Goal: Task Accomplishment & Management: Manage account settings

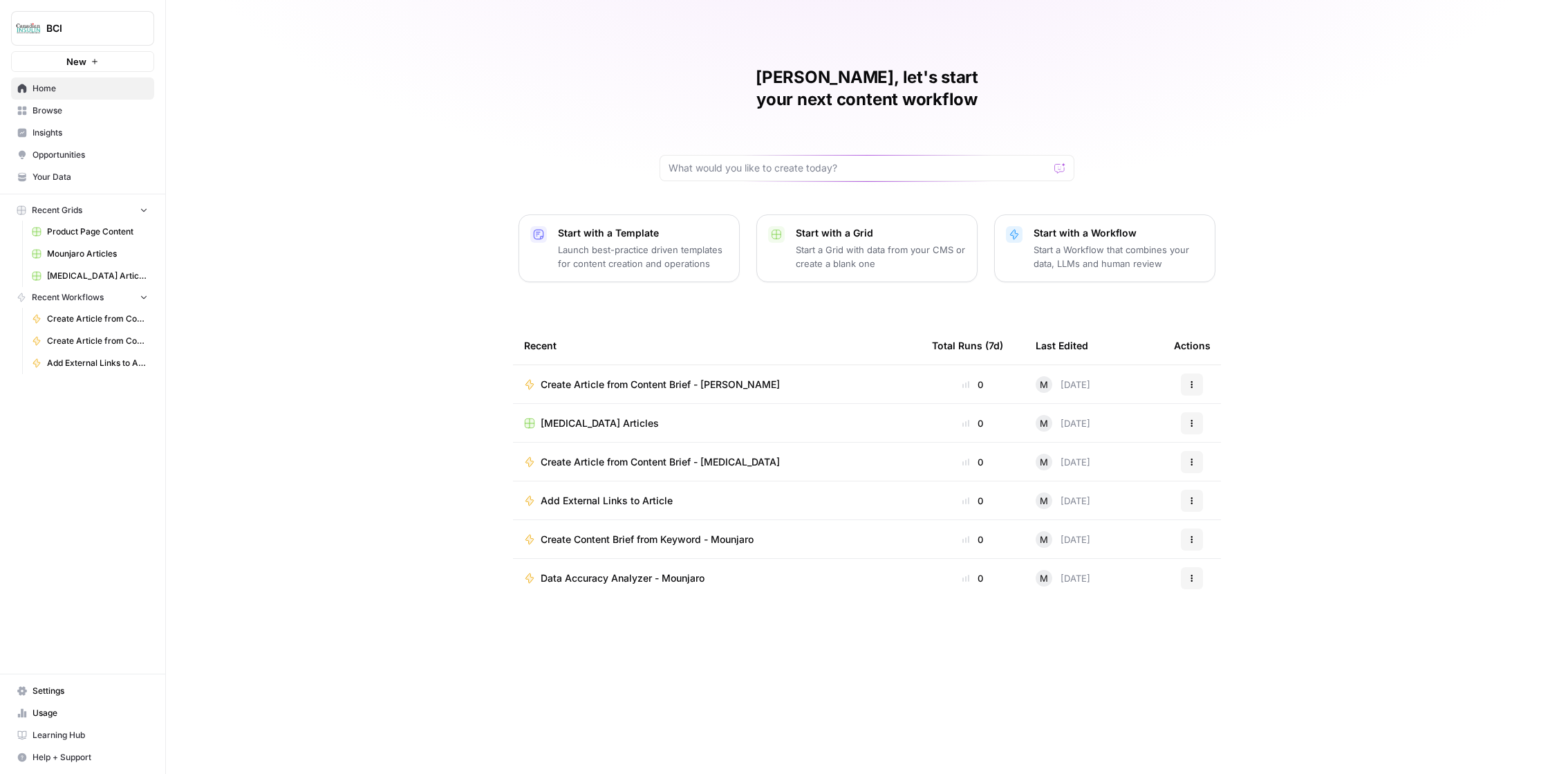
click at [59, 692] on span "Settings" at bounding box center [90, 691] width 116 height 12
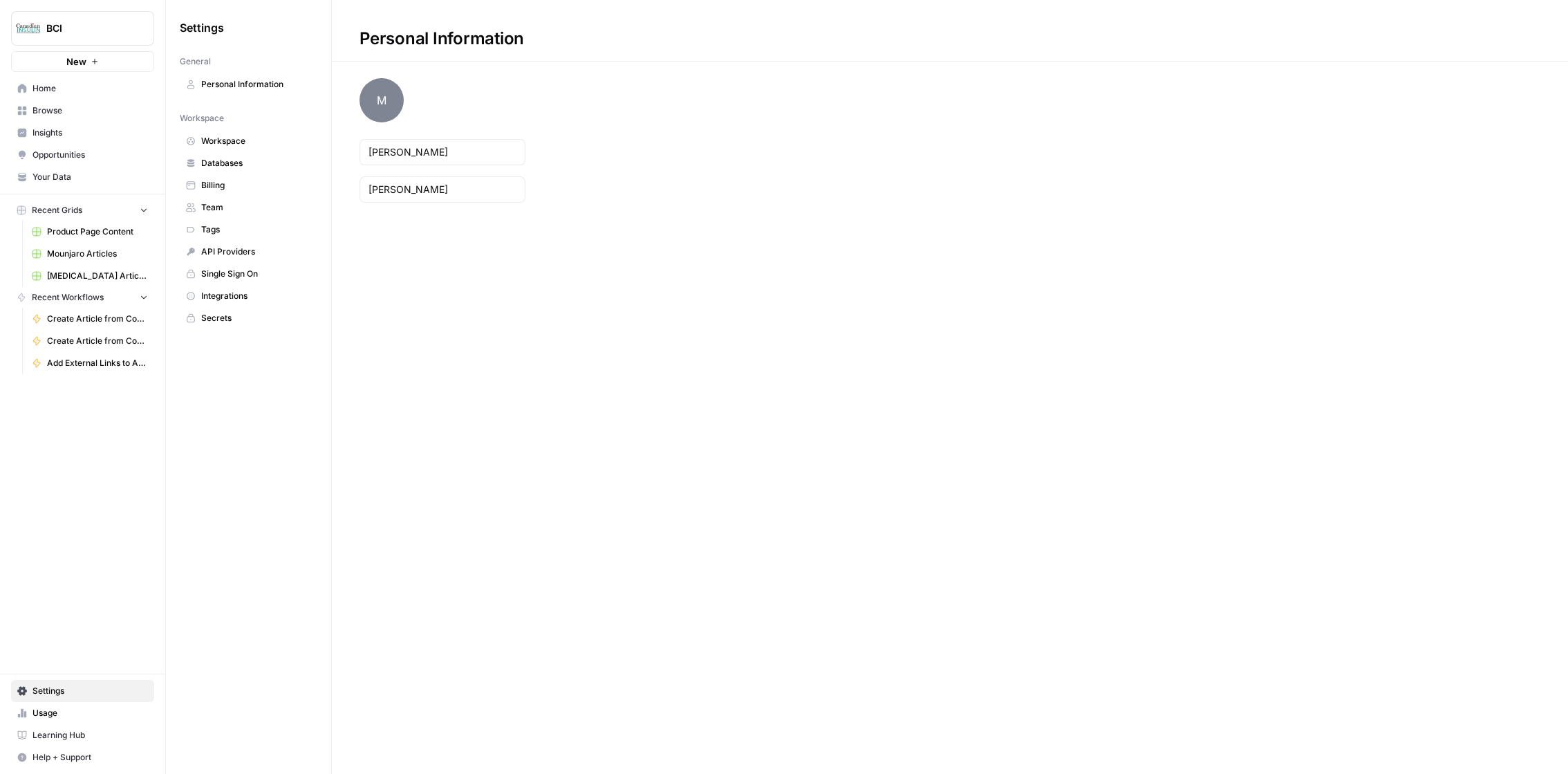
click at [229, 186] on span "Billing" at bounding box center [256, 184] width 110 height 12
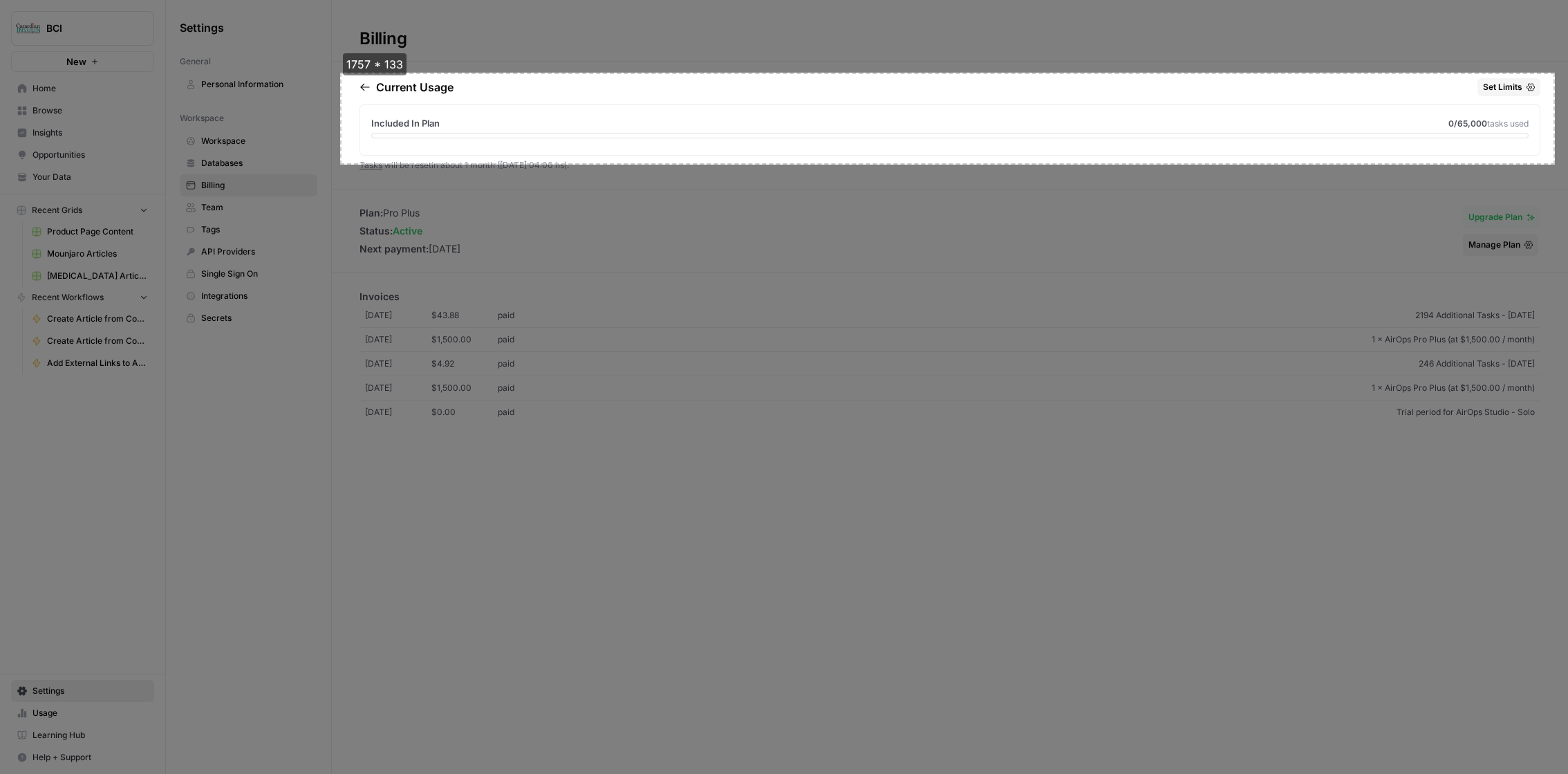
drag, startPoint x: 340, startPoint y: 72, endPoint x: 1554, endPoint y: 163, distance: 1217.4
click at [1554, 163] on div "1757 * 133 copy cancel save" at bounding box center [784, 387] width 1568 height 774
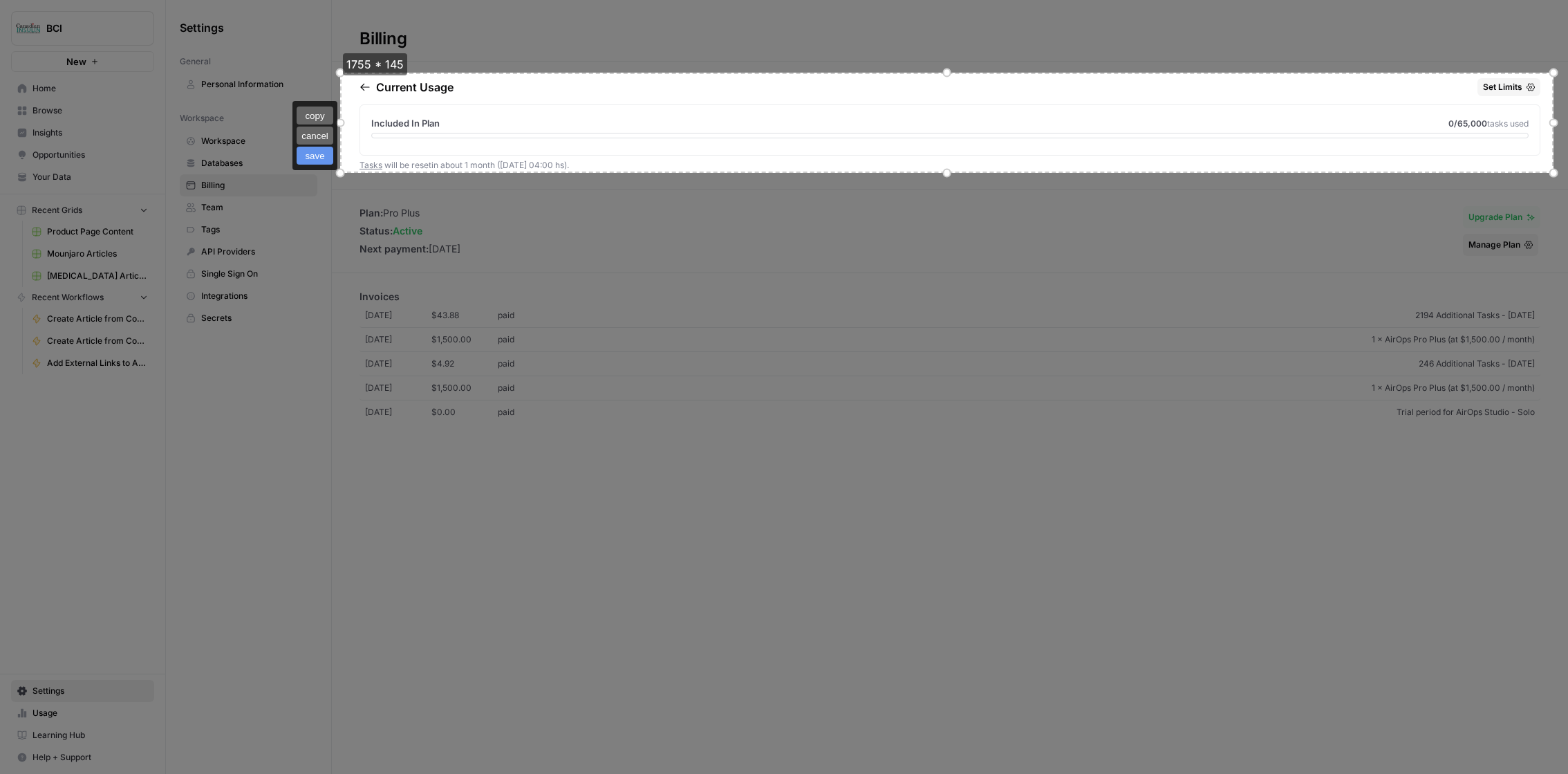
drag, startPoint x: 944, startPoint y: 162, endPoint x: 948, endPoint y: 173, distance: 11.7
click at [948, 173] on div at bounding box center [947, 173] width 9 height 9
click at [307, 115] on button "copy" at bounding box center [315, 116] width 37 height 18
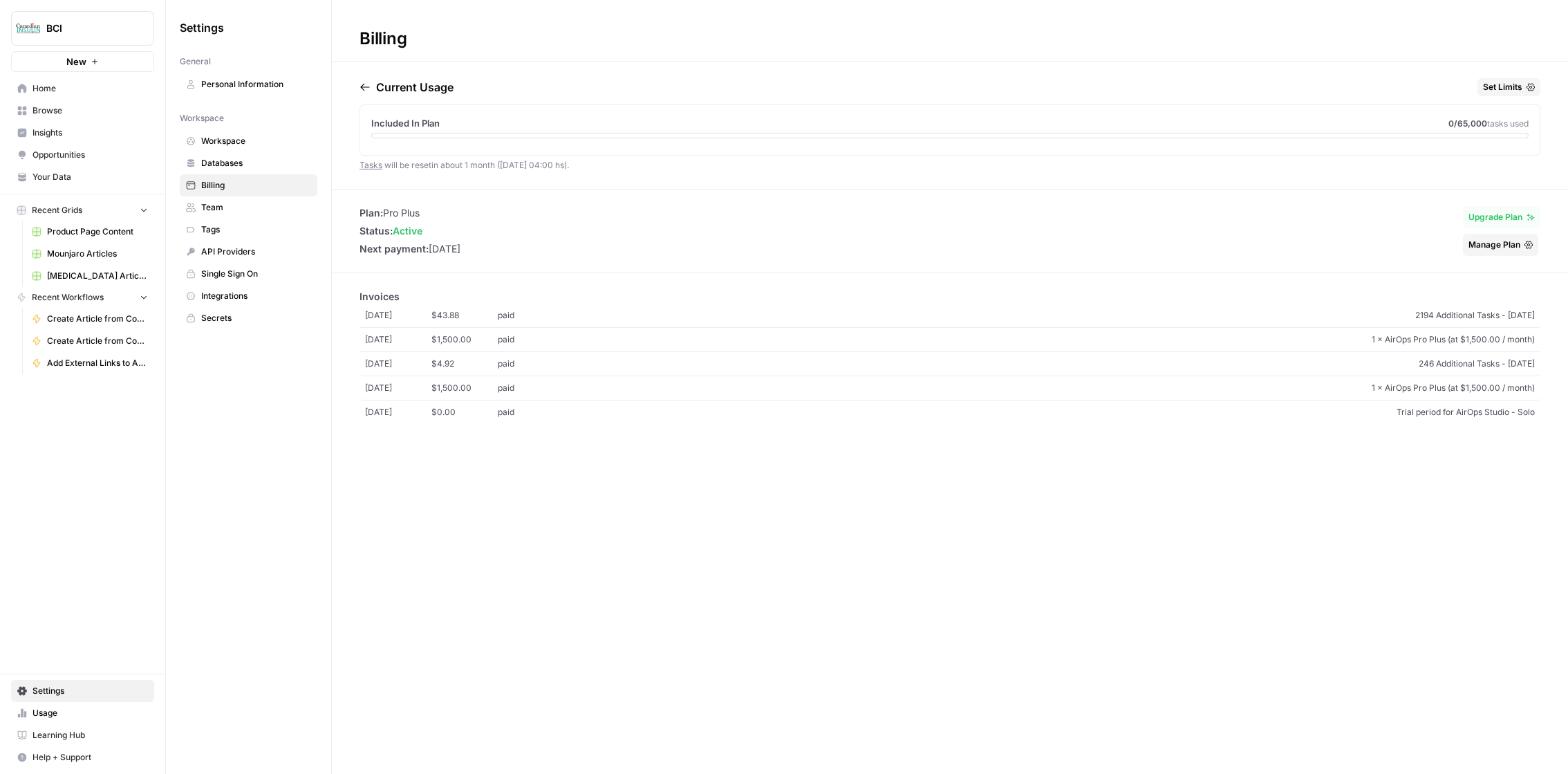
click at [90, 708] on span "Usage" at bounding box center [90, 713] width 116 height 12
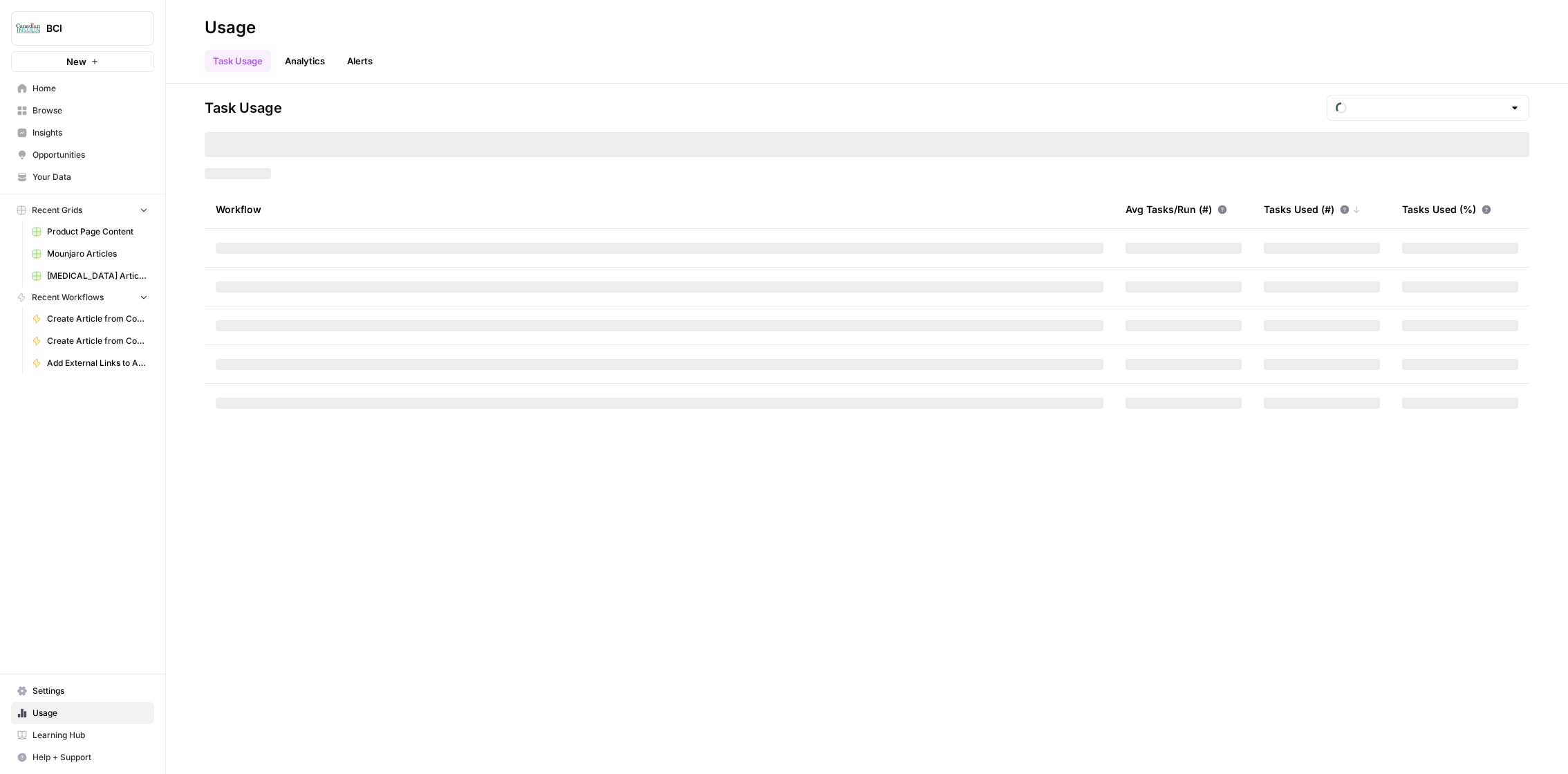
type input "October Included Tasks"
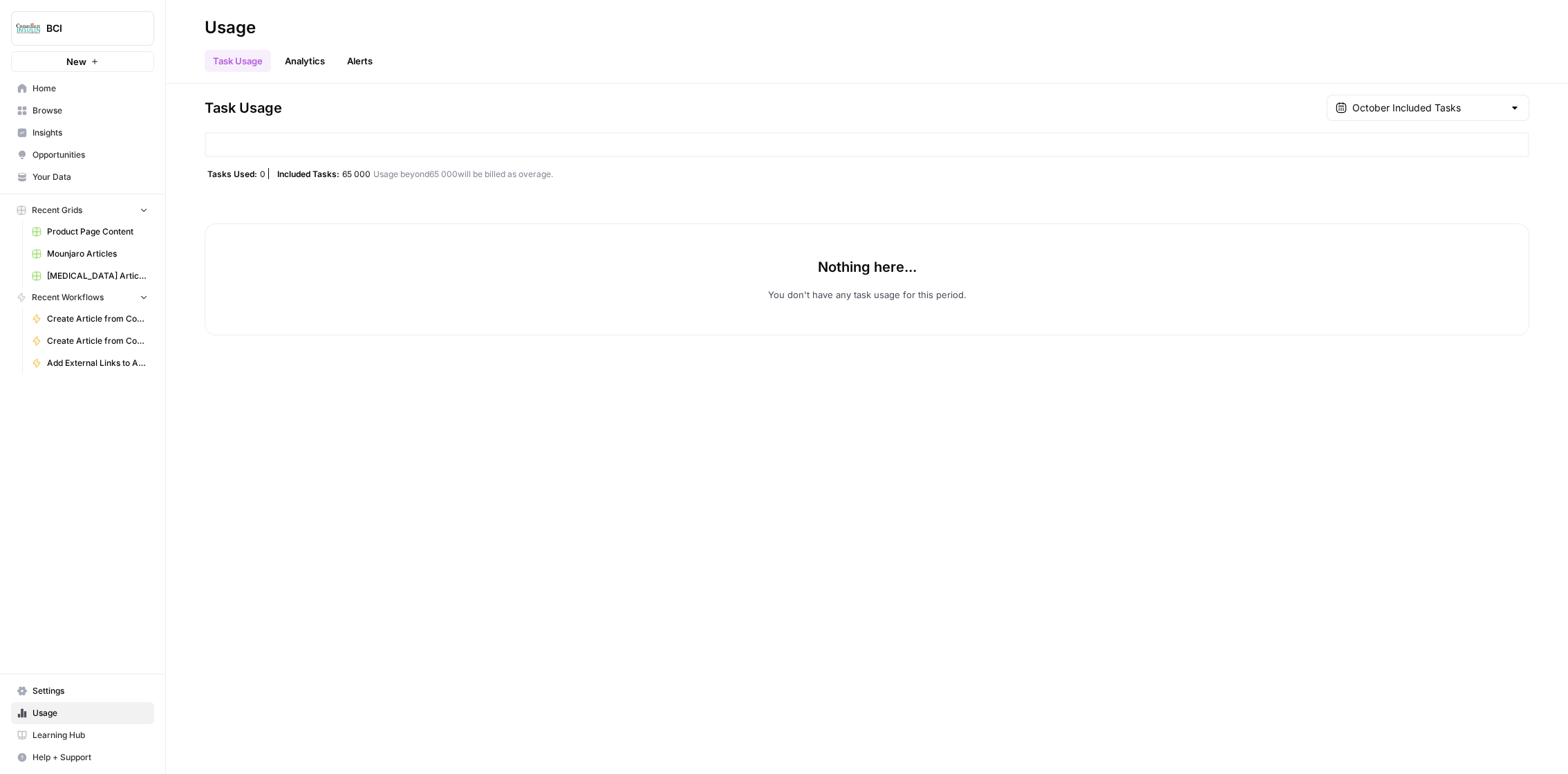
click at [90, 759] on span "Help + Support" at bounding box center [90, 756] width 116 height 12
click at [176, 754] on icon "button" at bounding box center [175, 753] width 9 height 9
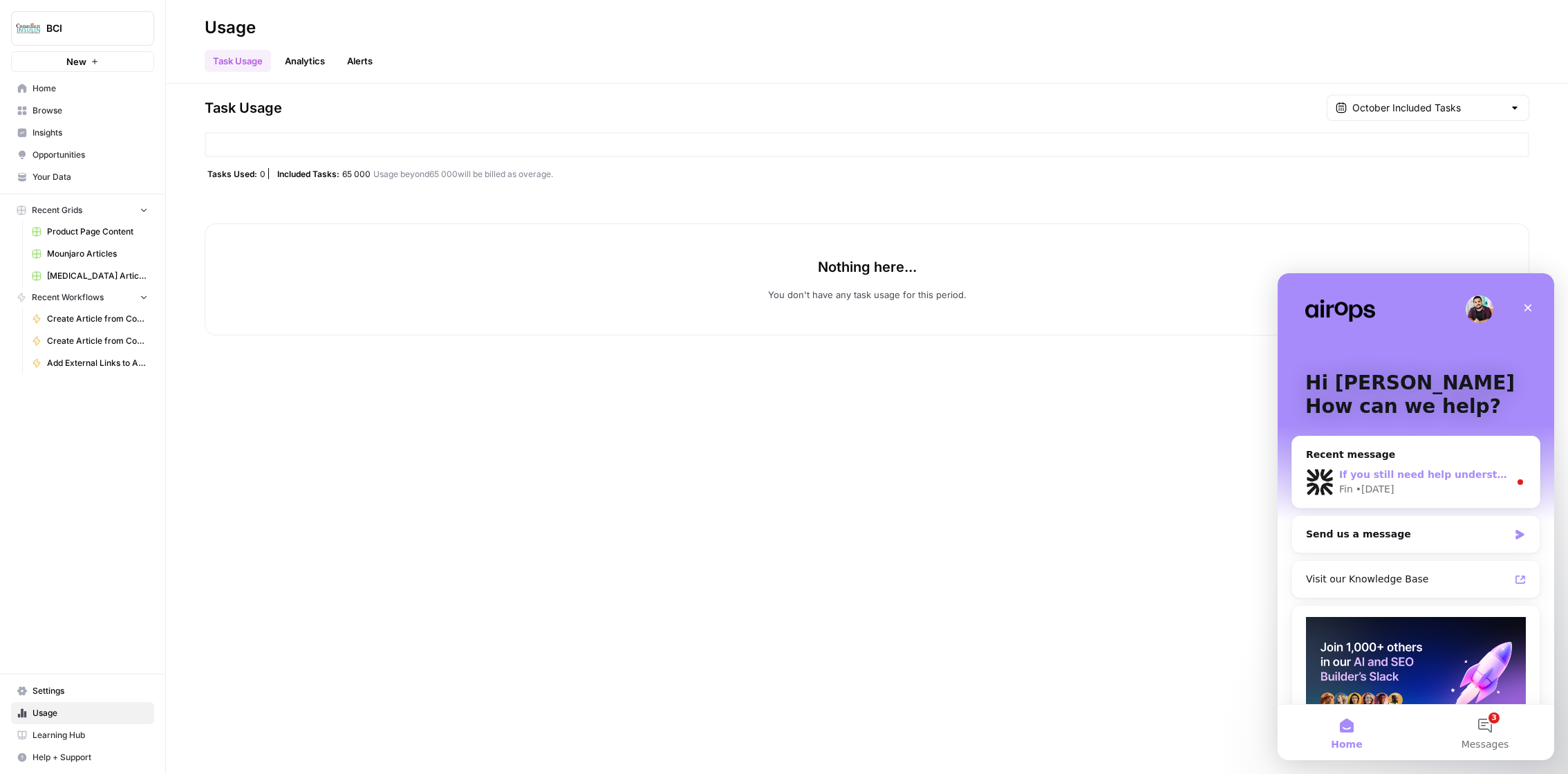
click at [1397, 493] on div "Fin • [DATE]" at bounding box center [1424, 489] width 171 height 15
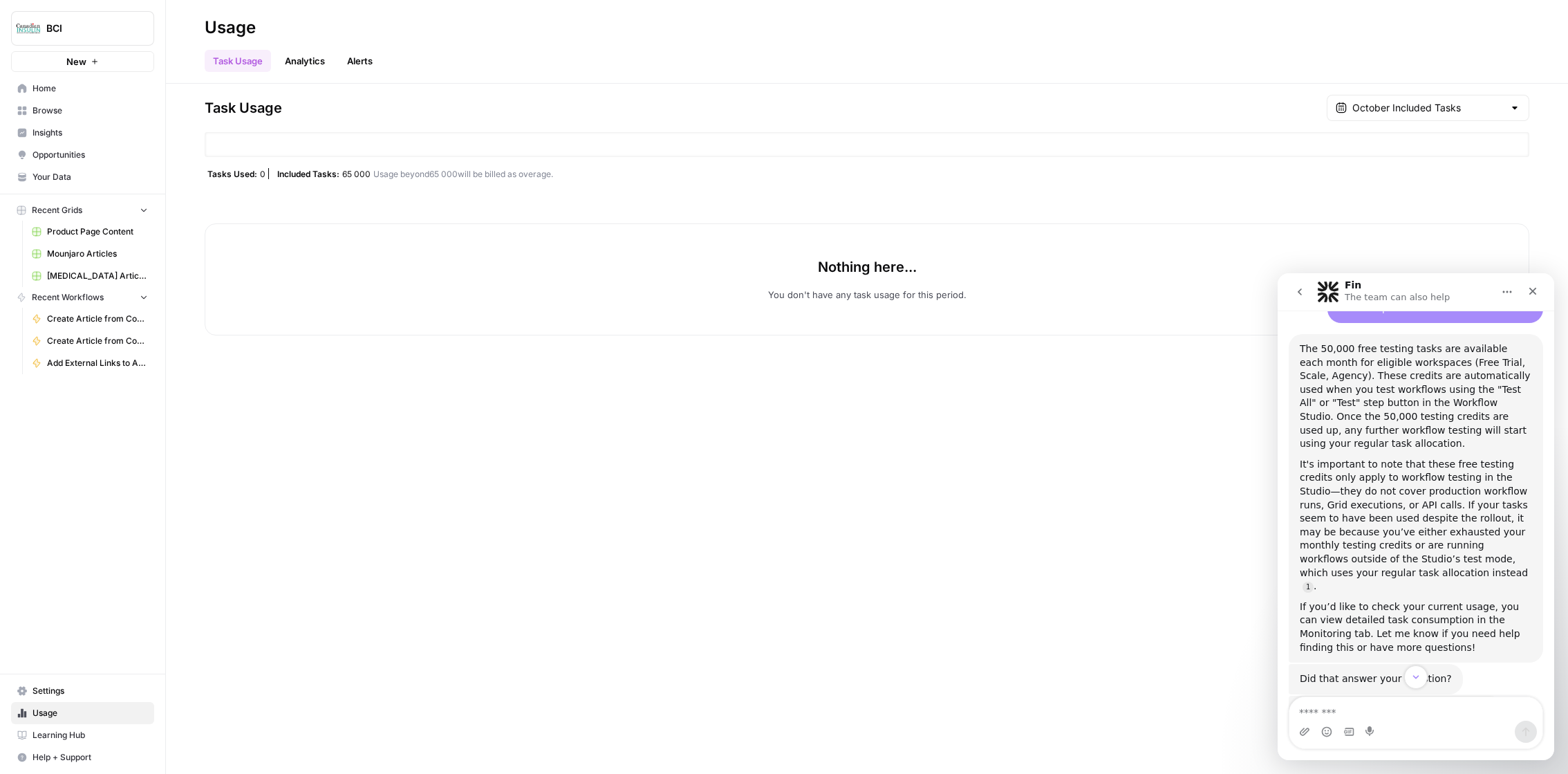
scroll to position [450, 0]
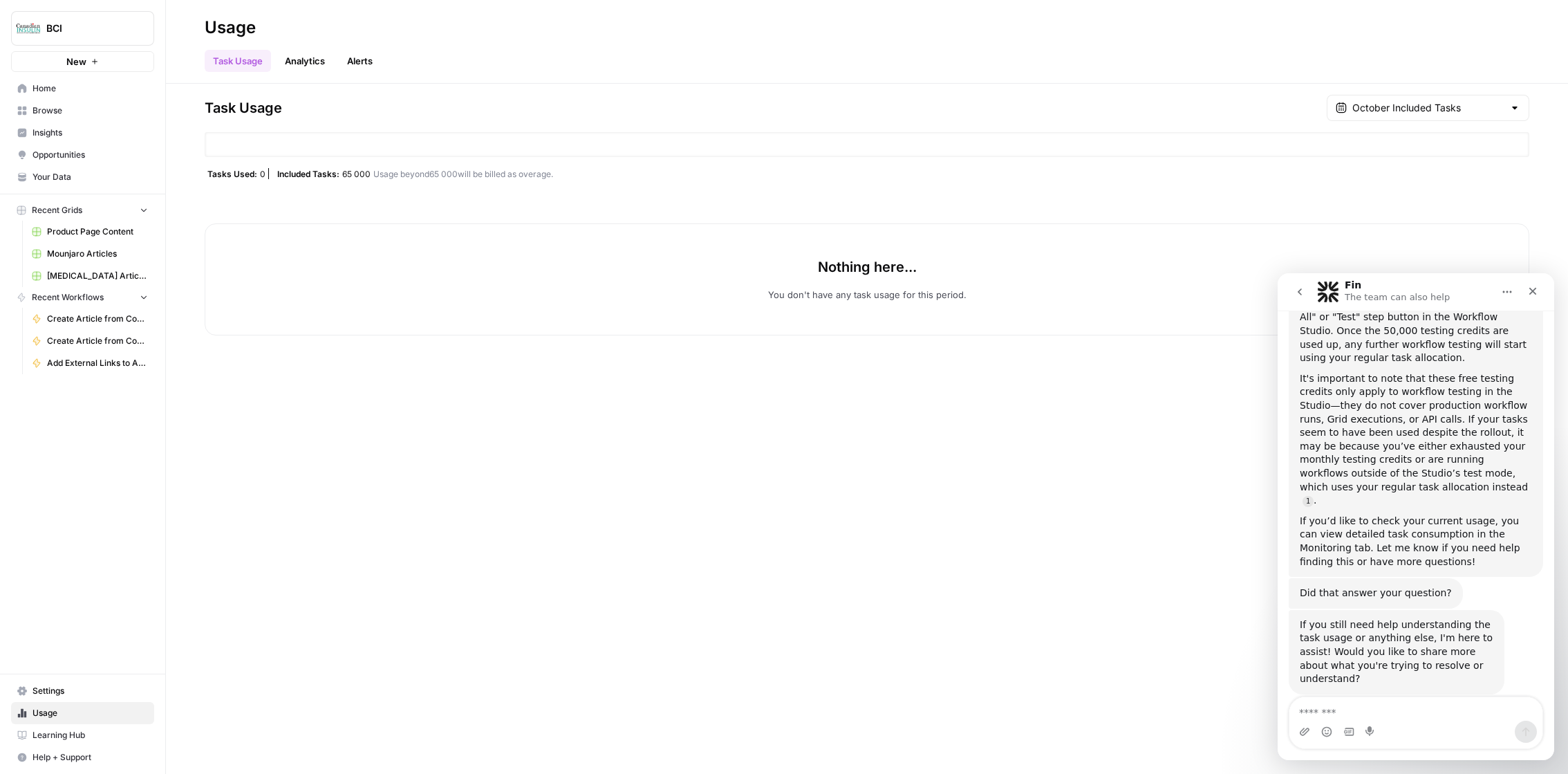
click at [85, 692] on span "Settings" at bounding box center [90, 691] width 116 height 12
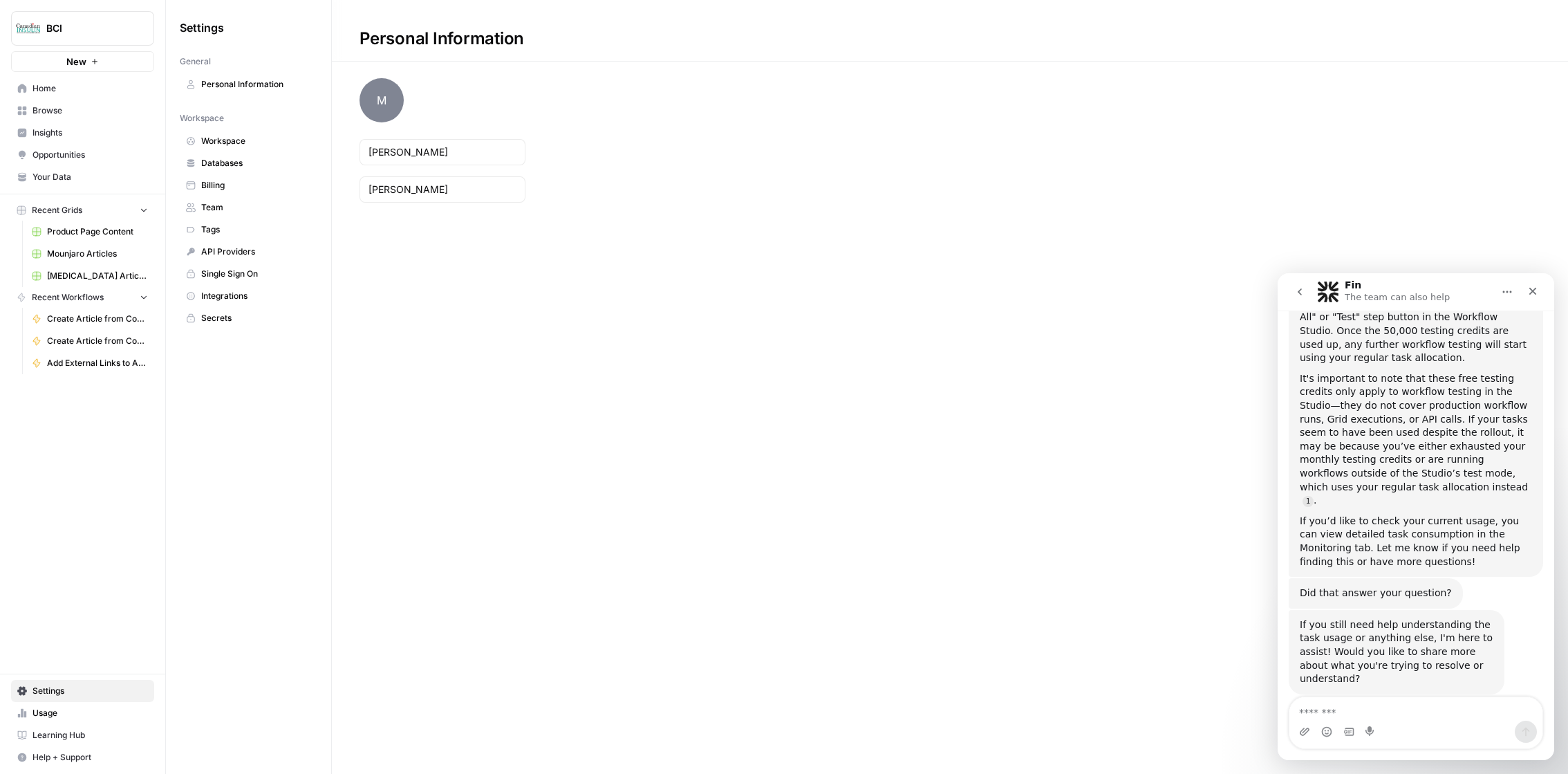
click at [220, 189] on span "Billing" at bounding box center [256, 184] width 110 height 12
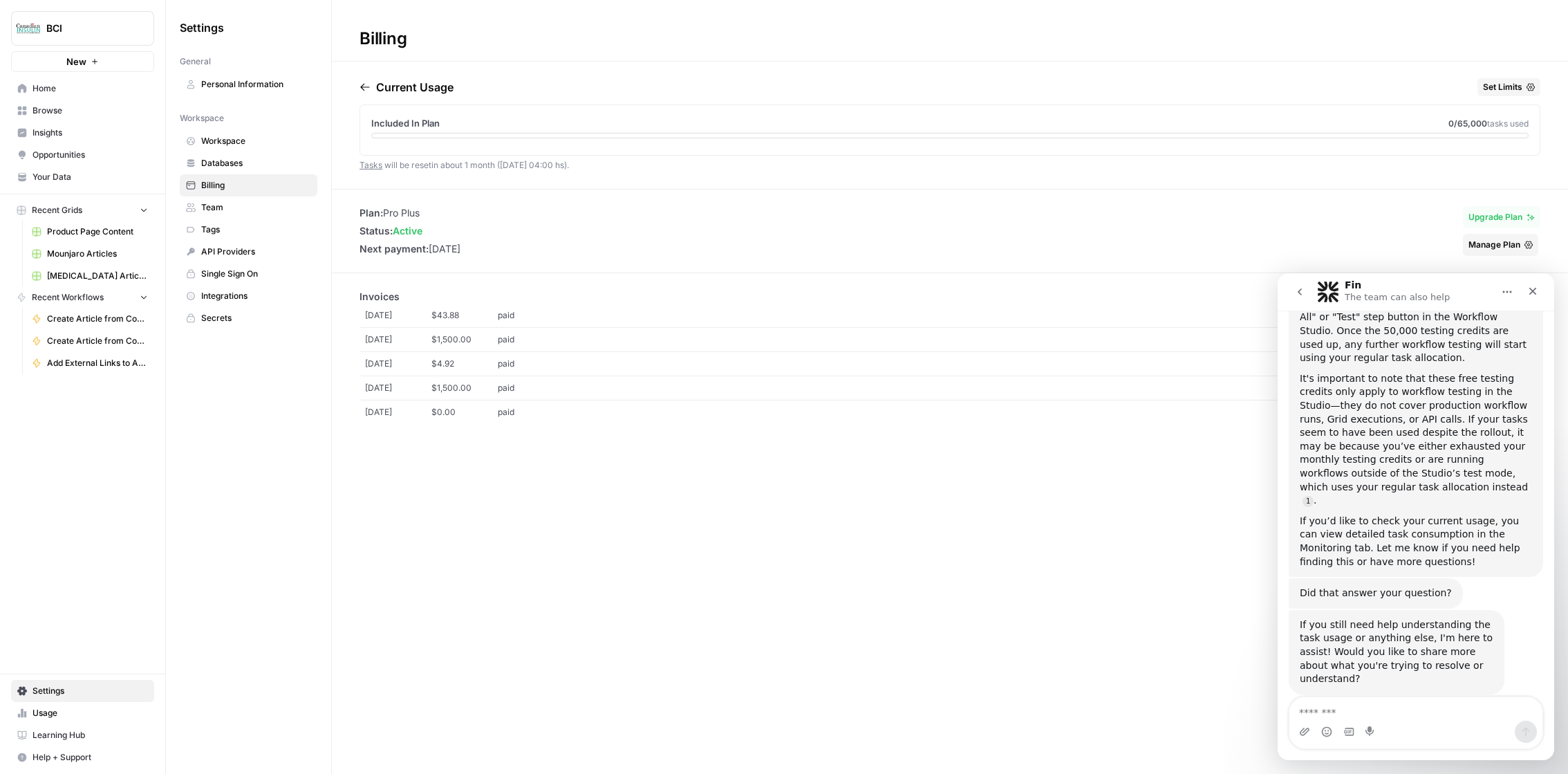
click at [1495, 247] on span "Manage Plan" at bounding box center [1495, 244] width 52 height 12
